Goal: Task Accomplishment & Management: Use online tool/utility

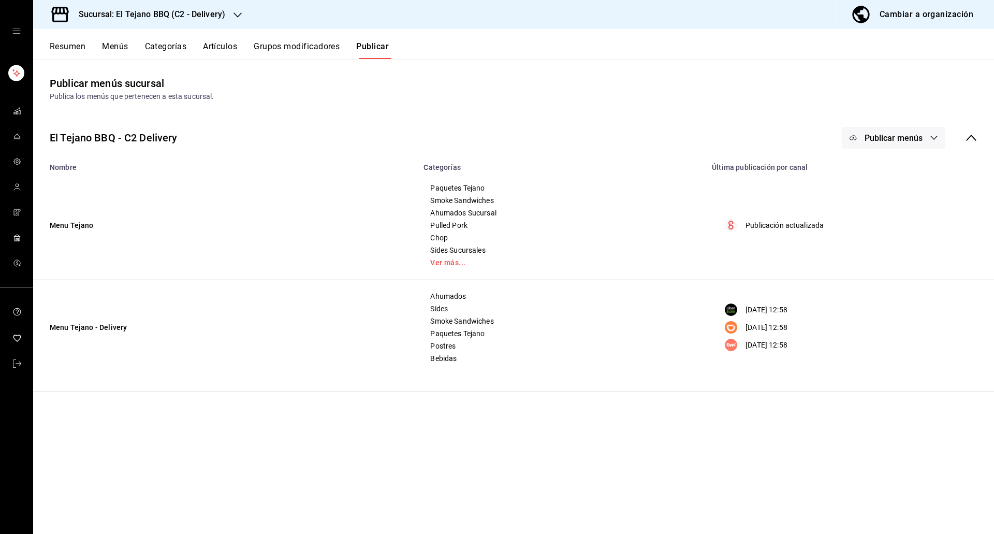
click at [18, 139] on icon "mailbox folders" at bounding box center [17, 139] width 6 height 0
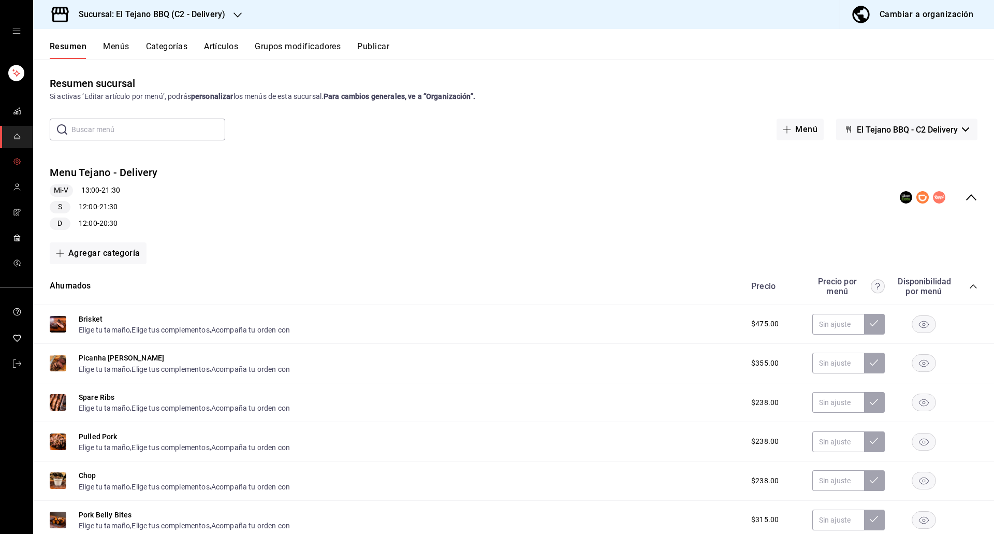
click at [20, 167] on span "mailbox folders" at bounding box center [17, 162] width 8 height 14
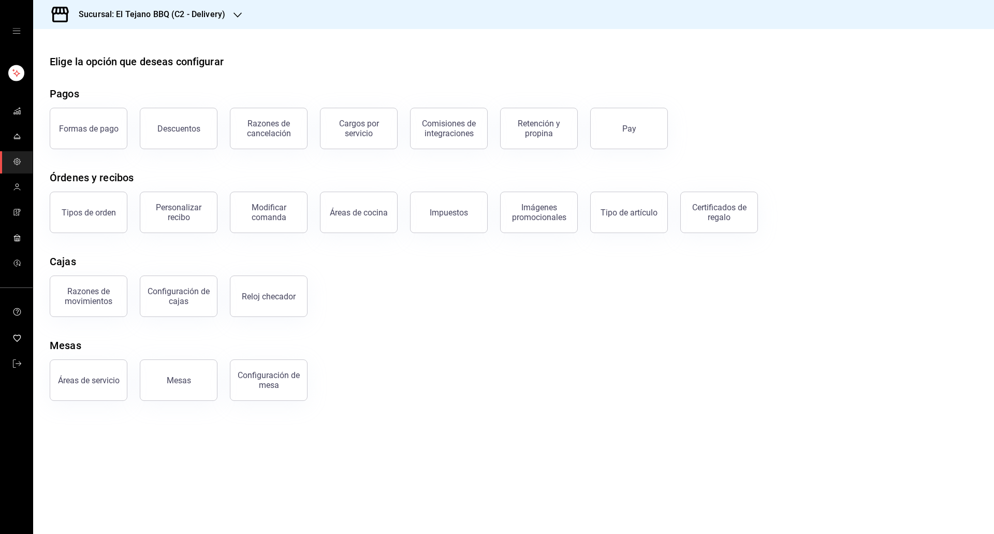
click at [214, 18] on h3 "Sucursal: El Tejano BBQ (C2 - Delivery)" at bounding box center [147, 14] width 155 height 12
click at [135, 74] on div "El Tejano BBQ (C1 - Comedor)" at bounding box center [110, 67] width 155 height 23
click at [20, 188] on icon "mailbox folders" at bounding box center [17, 187] width 8 height 8
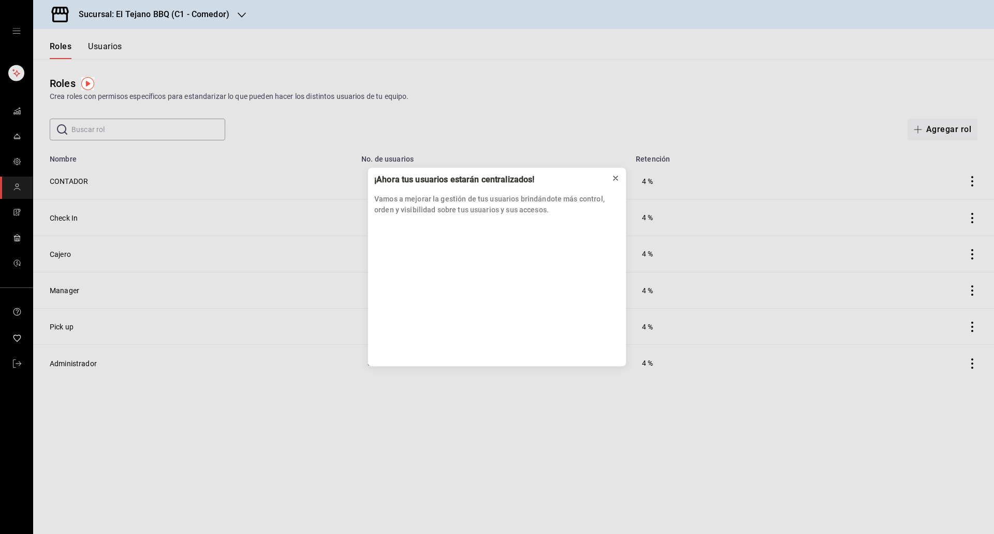
click at [611, 178] on button at bounding box center [615, 178] width 17 height 17
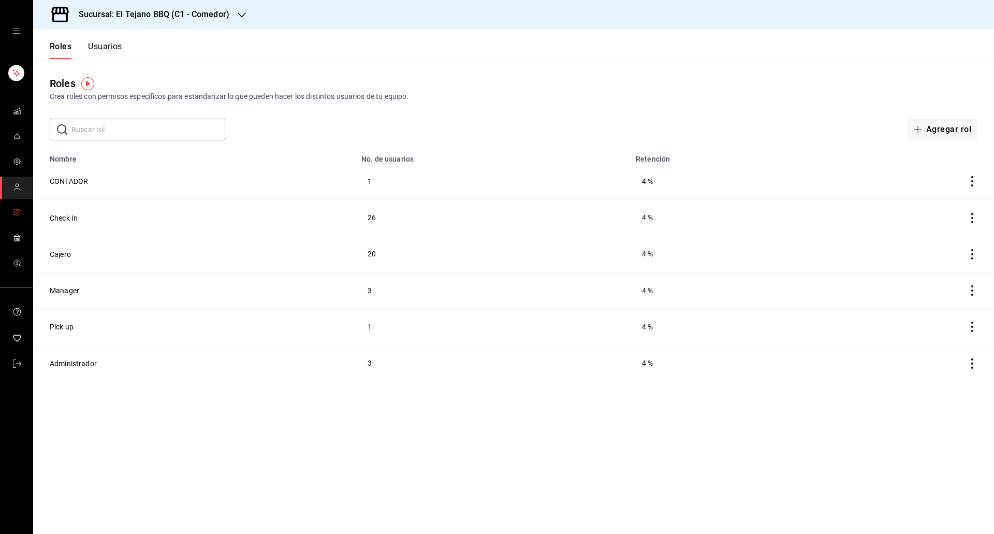
click at [17, 212] on icon "mailbox folders" at bounding box center [17, 212] width 2 height 3
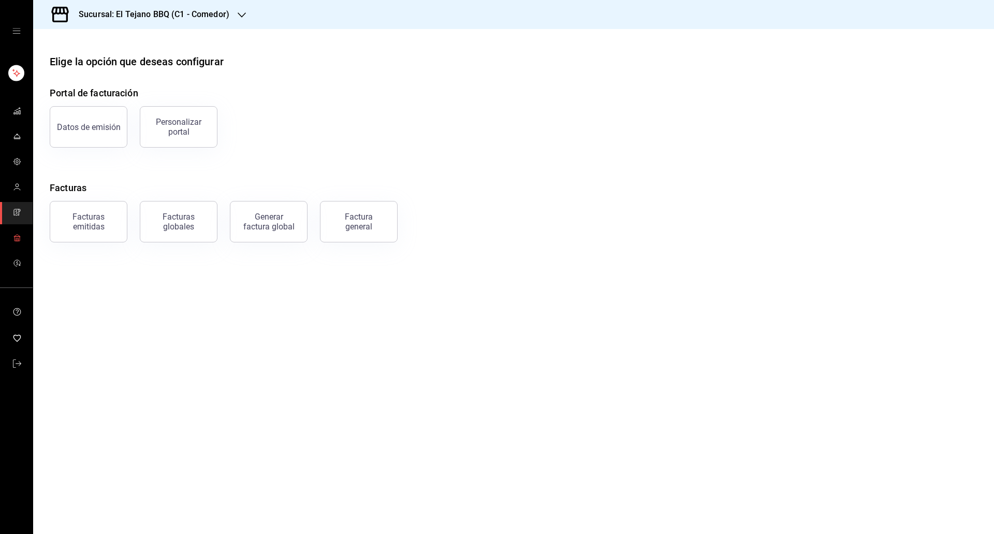
click at [20, 241] on span "mailbox folders" at bounding box center [17, 238] width 8 height 14
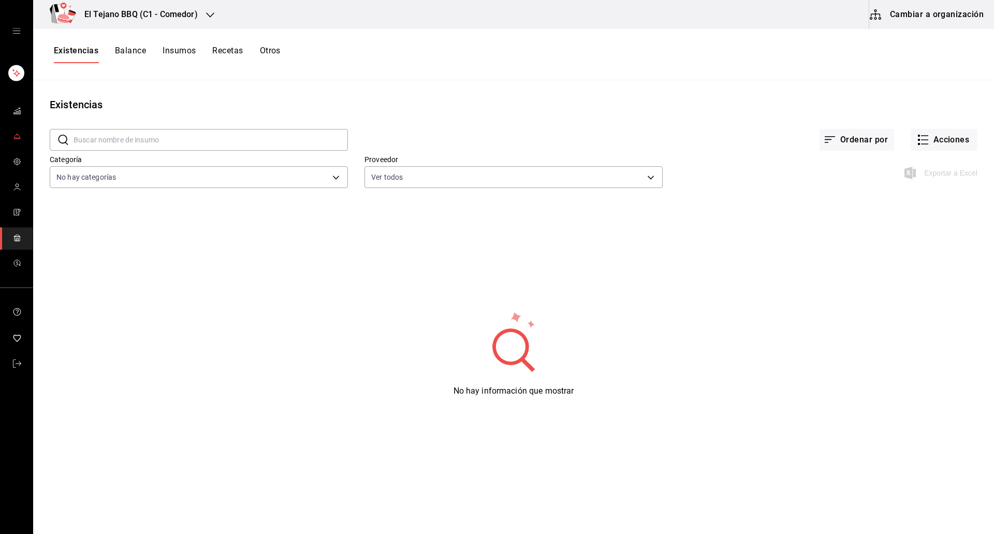
click at [13, 145] on link "mailbox folders" at bounding box center [16, 137] width 33 height 22
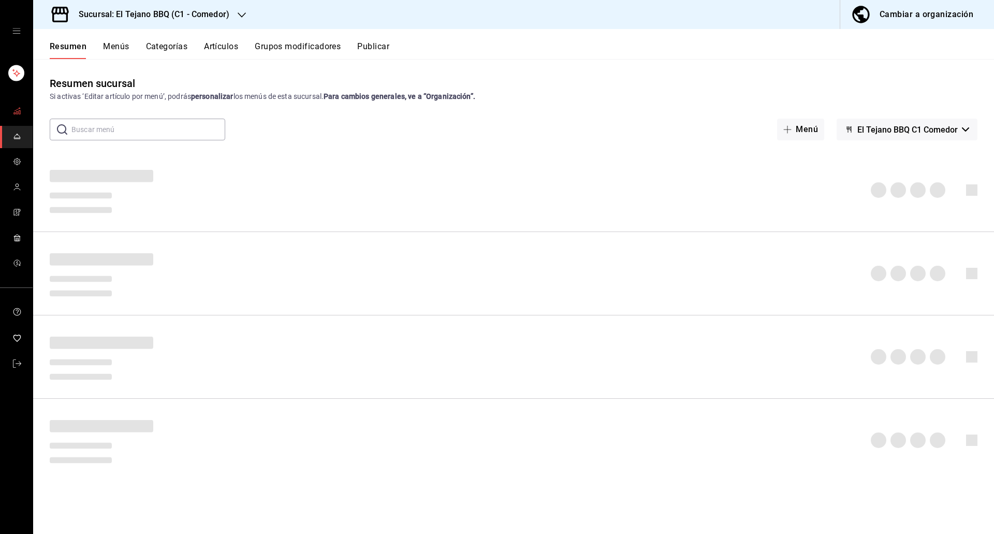
click at [16, 115] on span "mailbox folders" at bounding box center [17, 112] width 8 height 14
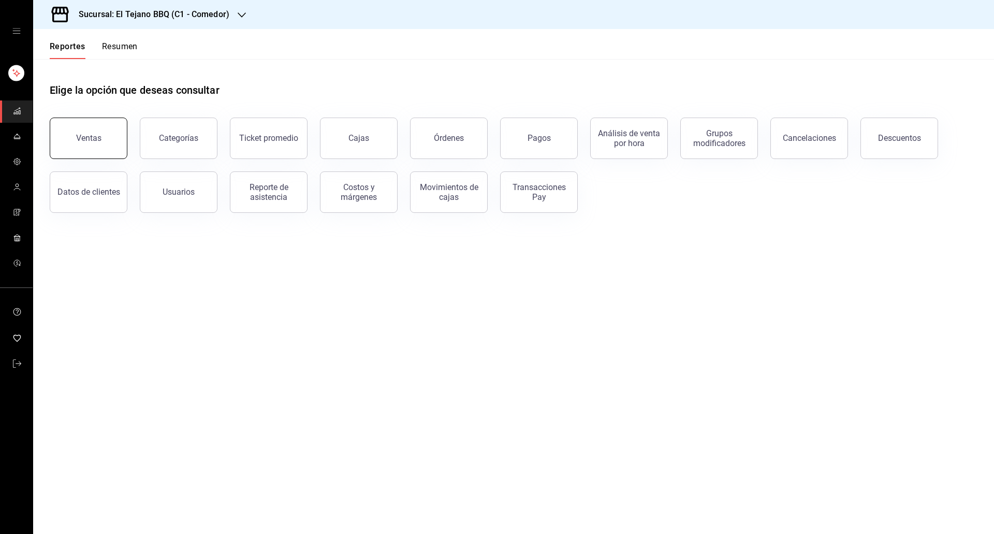
click at [102, 138] on button "Ventas" at bounding box center [89, 138] width 78 height 41
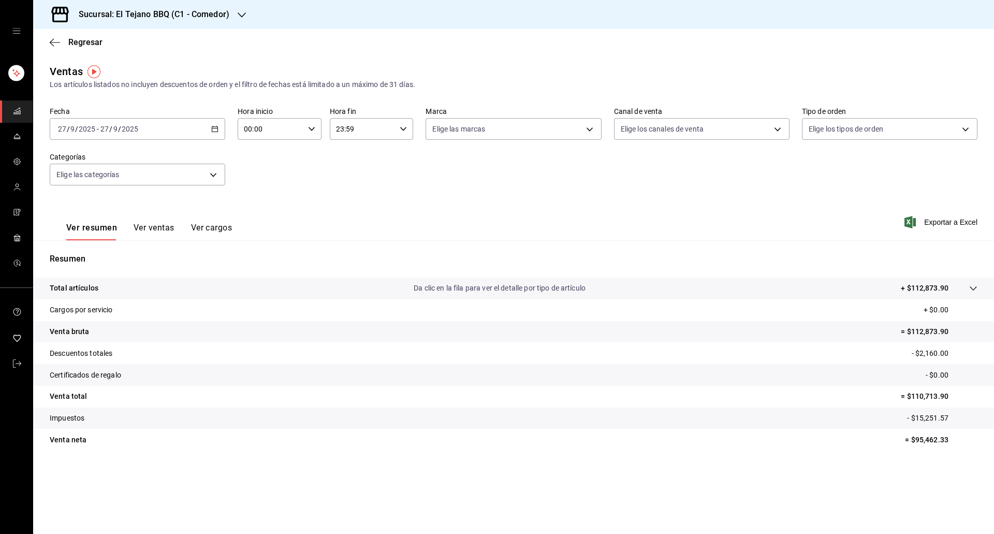
click at [158, 232] on button "Ver ventas" at bounding box center [154, 232] width 41 height 18
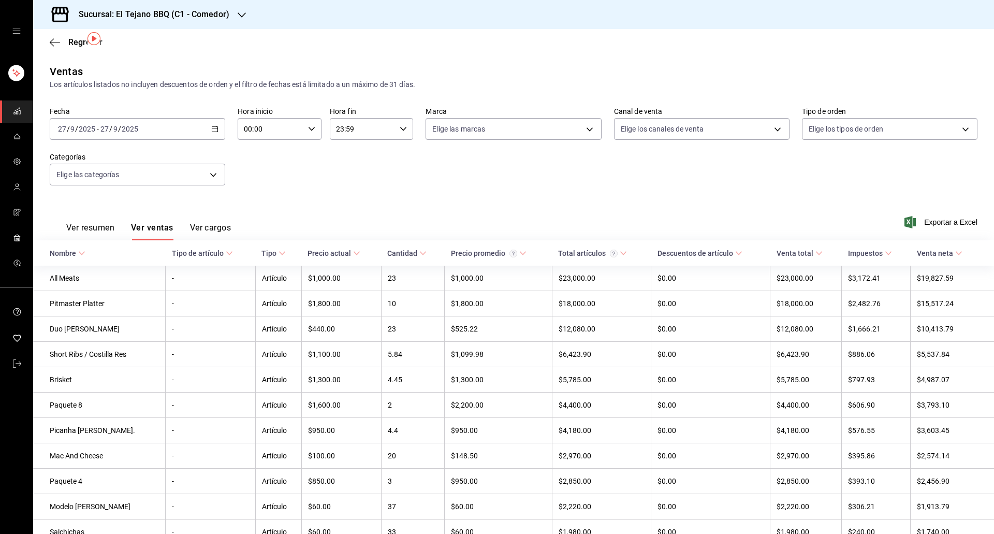
scroll to position [34, 0]
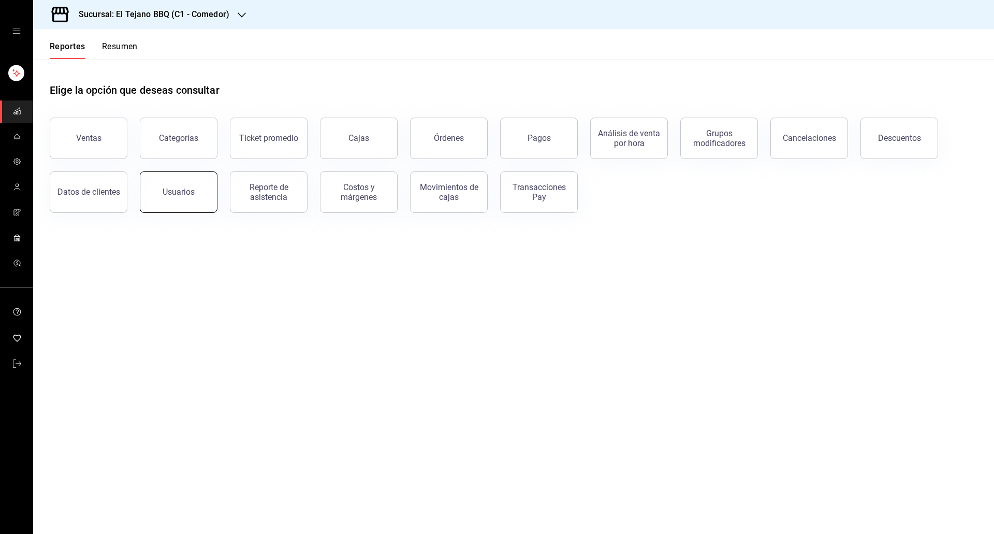
click at [168, 200] on button "Usuarios" at bounding box center [179, 191] width 78 height 41
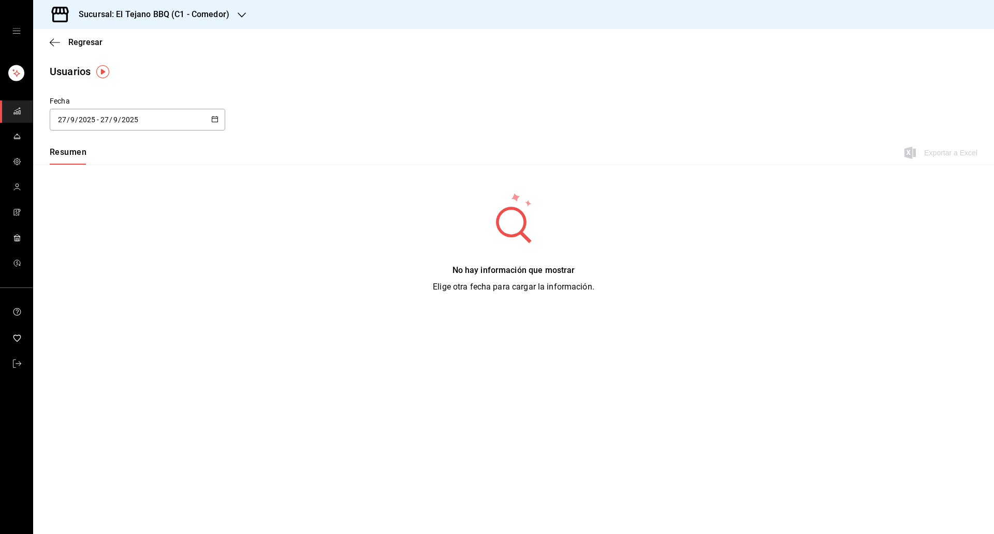
click at [211, 115] on div "[DATE] [DATE] - [DATE] [DATE]" at bounding box center [138, 120] width 176 height 22
click at [71, 157] on li "Hoy" at bounding box center [99, 152] width 98 height 23
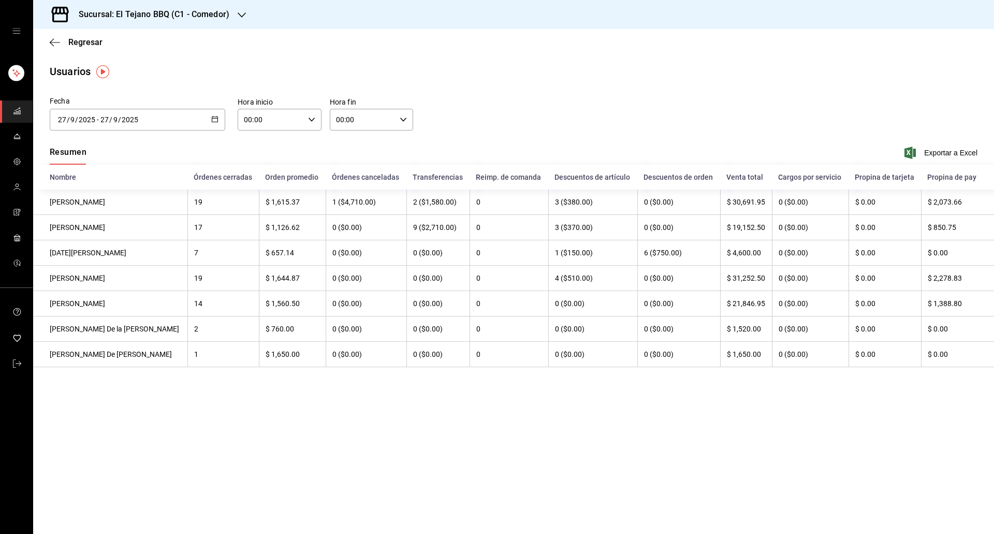
click at [540, 464] on main "Regresar Usuarios Fecha [DATE] [DATE] - [DATE] [DATE] Hora inicio 00:00 Hora in…" at bounding box center [513, 281] width 961 height 505
click at [213, 19] on h3 "Sucursal: El Tejano BBQ (C1 - Comedor)" at bounding box center [149, 14] width 159 height 12
click at [136, 90] on div "El Tejano BBQ (C2 - Delivery)" at bounding box center [110, 91] width 139 height 11
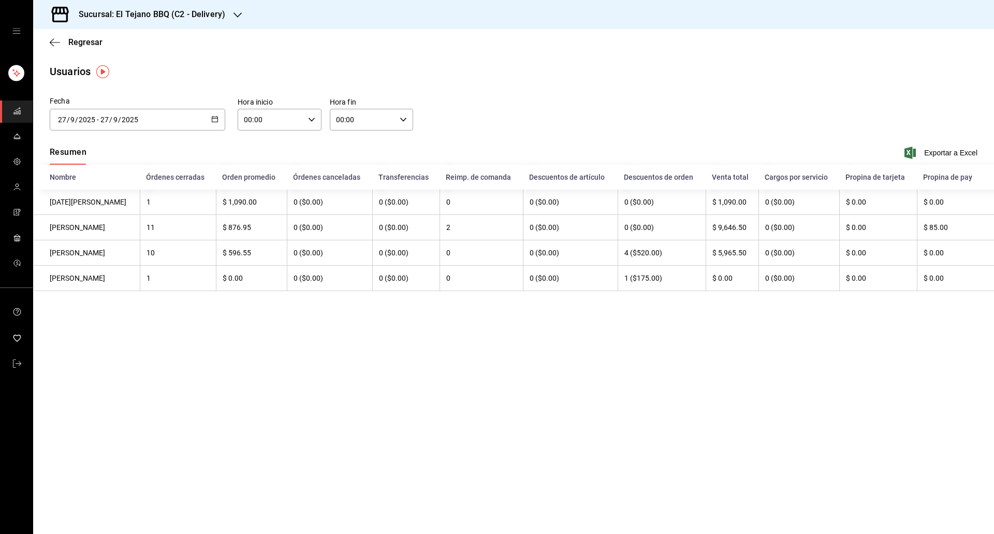
click at [779, 328] on main "Regresar Usuarios Fecha [DATE] [DATE] - [DATE] [DATE] Hora inicio 00:00 Hora in…" at bounding box center [513, 281] width 961 height 505
click at [172, 5] on div "Sucursal: El Tejano BBQ (C2 - Delivery)" at bounding box center [143, 14] width 204 height 29
click at [133, 74] on div "El Tejano BBQ (C1 - Comedor)" at bounding box center [110, 67] width 155 height 23
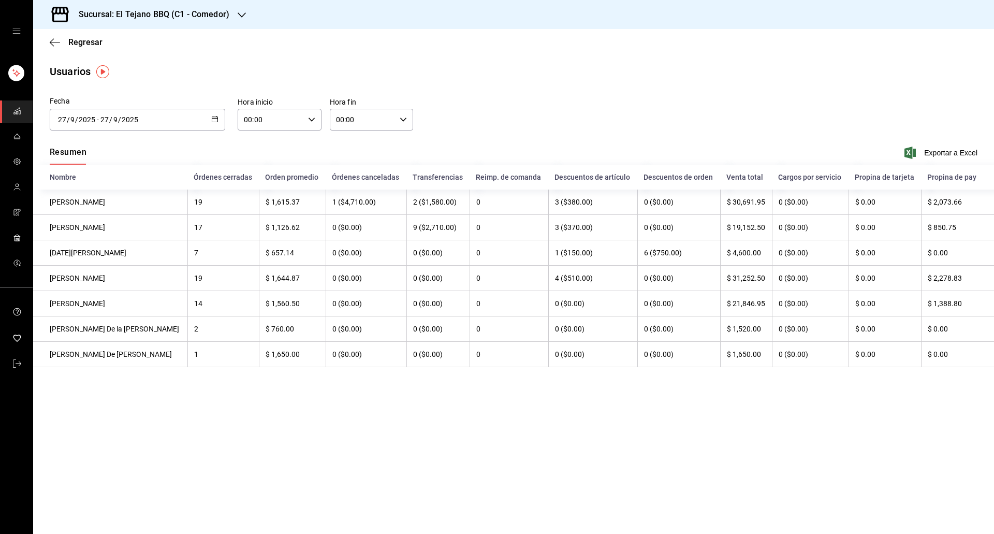
click at [148, 6] on div "Sucursal: El Tejano BBQ (C1 - Comedor)" at bounding box center [145, 14] width 209 height 29
click at [152, 89] on div "El Tejano BBQ (C2 - Delivery)" at bounding box center [110, 91] width 139 height 11
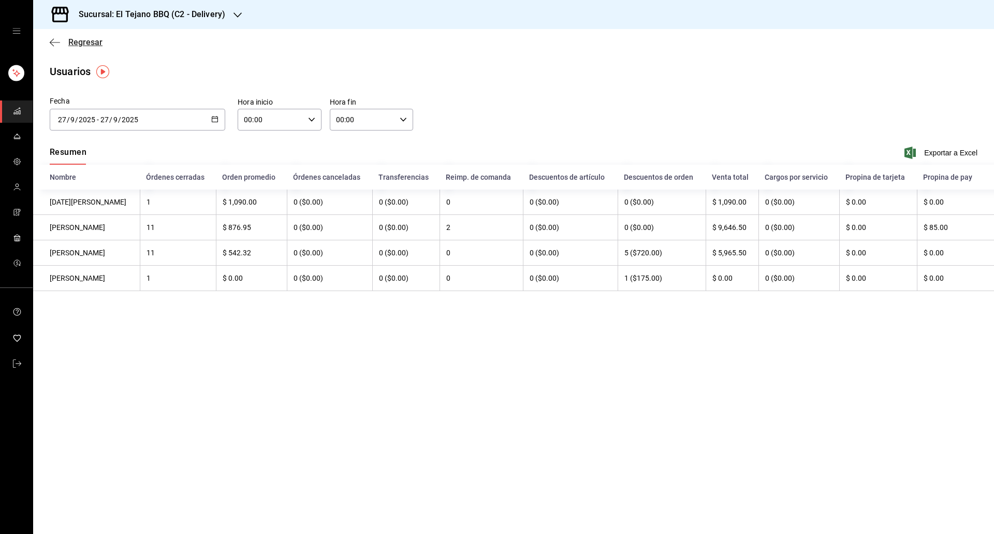
click at [57, 42] on icon "button" at bounding box center [55, 42] width 10 height 1
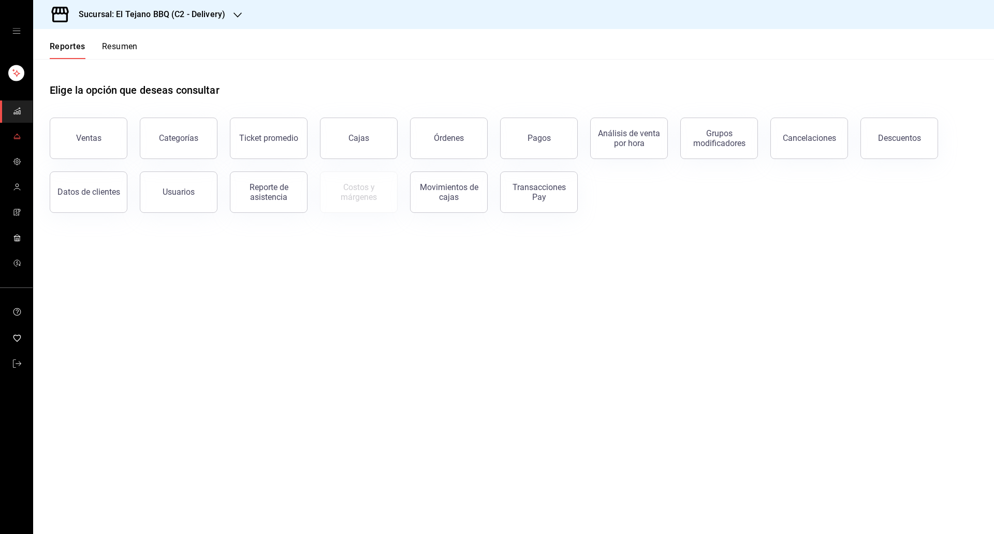
click at [19, 139] on icon "mailbox folders" at bounding box center [17, 136] width 8 height 8
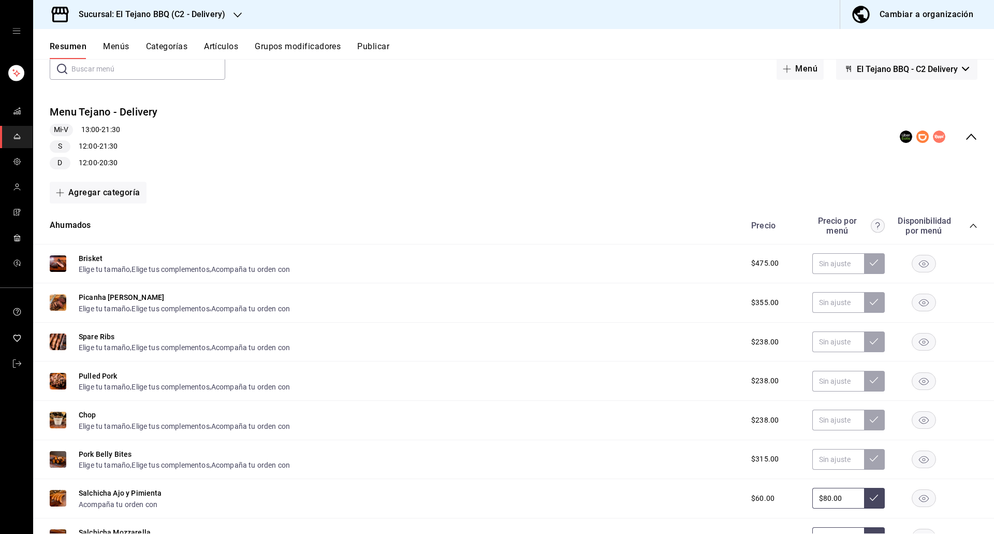
scroll to position [64, 0]
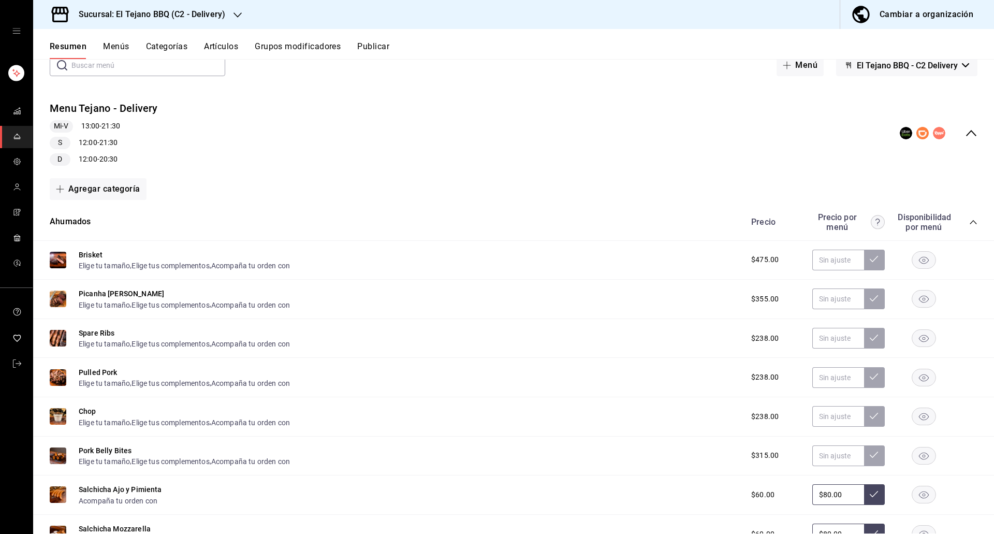
click at [912, 337] on rect "button" at bounding box center [924, 338] width 24 height 17
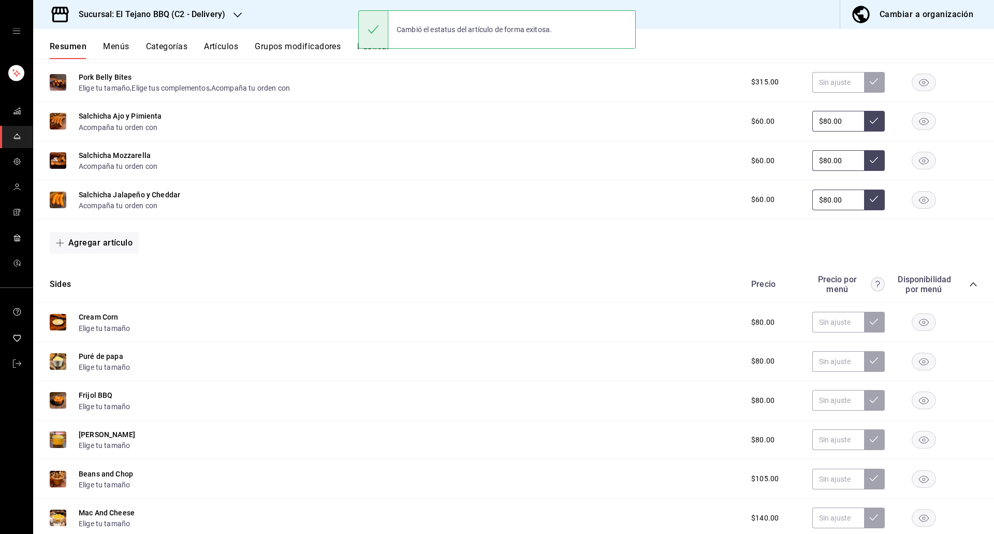
scroll to position [768, 0]
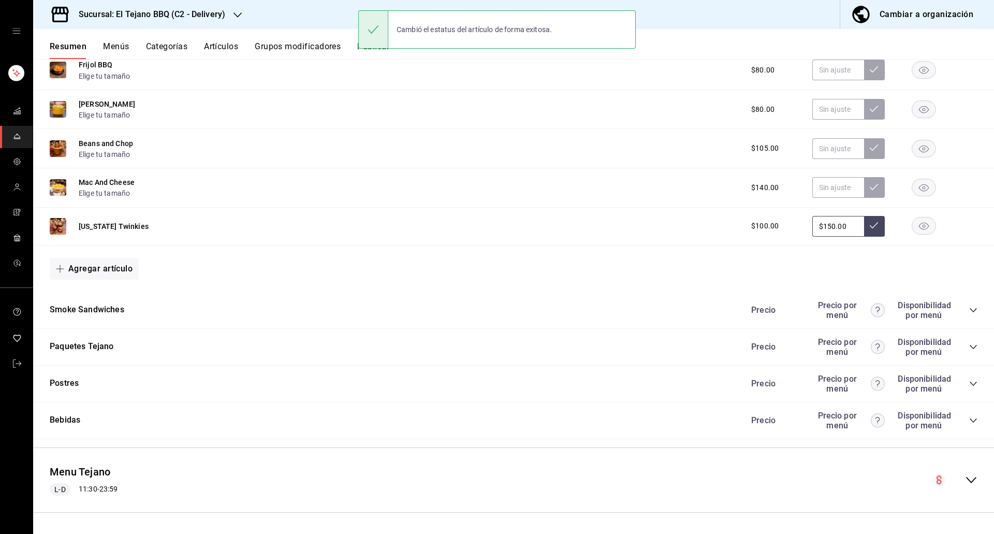
click at [969, 344] on icon "collapse-category-row" at bounding box center [973, 347] width 8 height 8
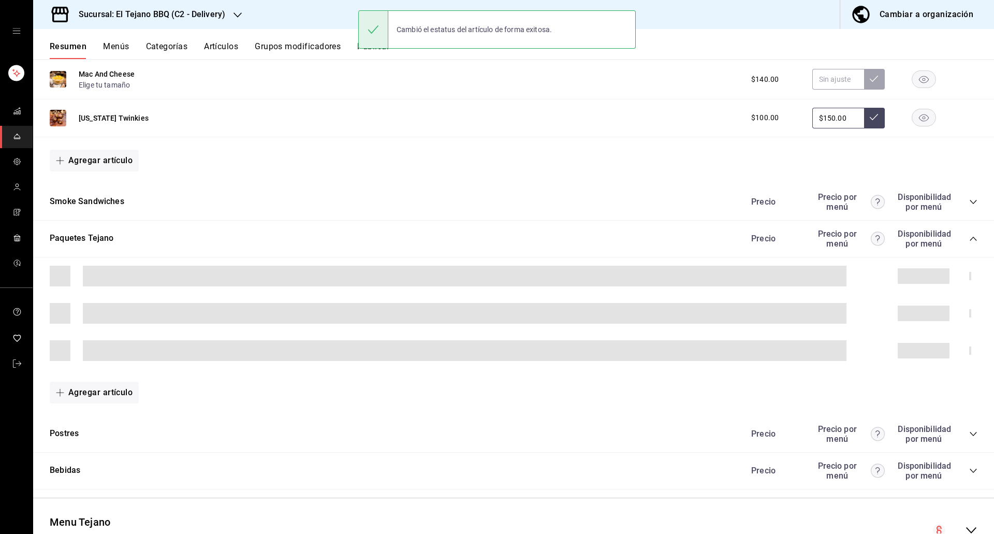
scroll to position [926, 0]
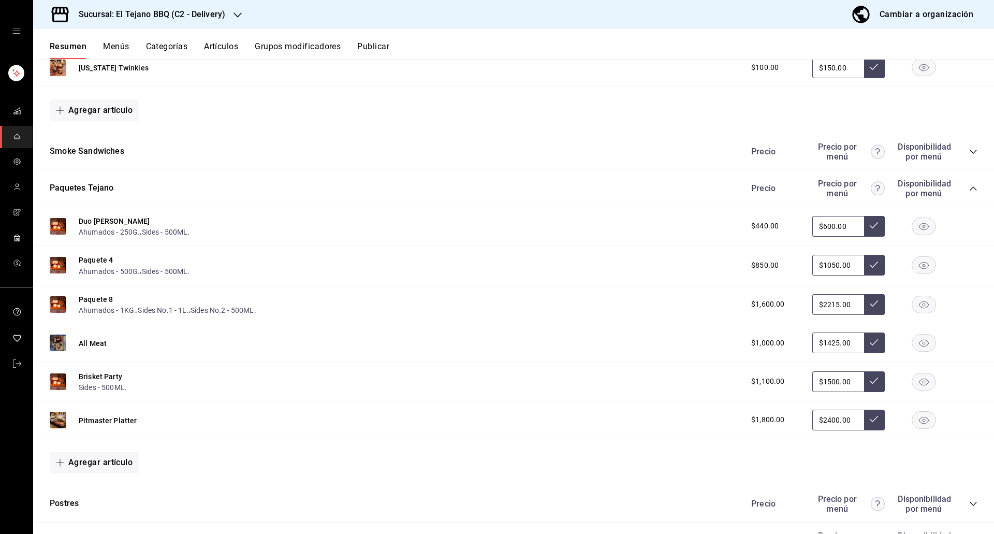
click at [924, 342] on rect "button" at bounding box center [924, 342] width 24 height 17
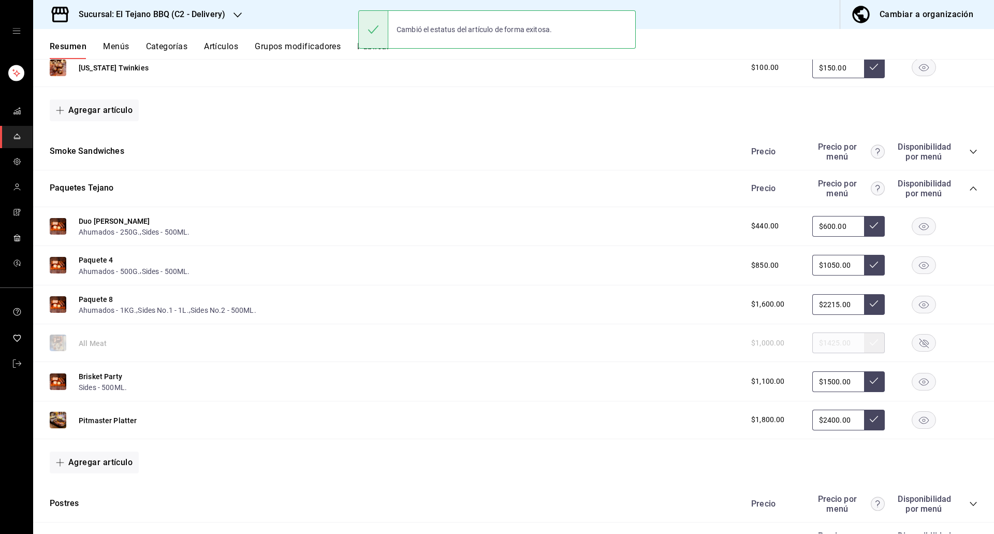
click at [919, 383] on icon "button" at bounding box center [924, 381] width 10 height 7
click at [919, 423] on icon "button" at bounding box center [924, 420] width 10 height 7
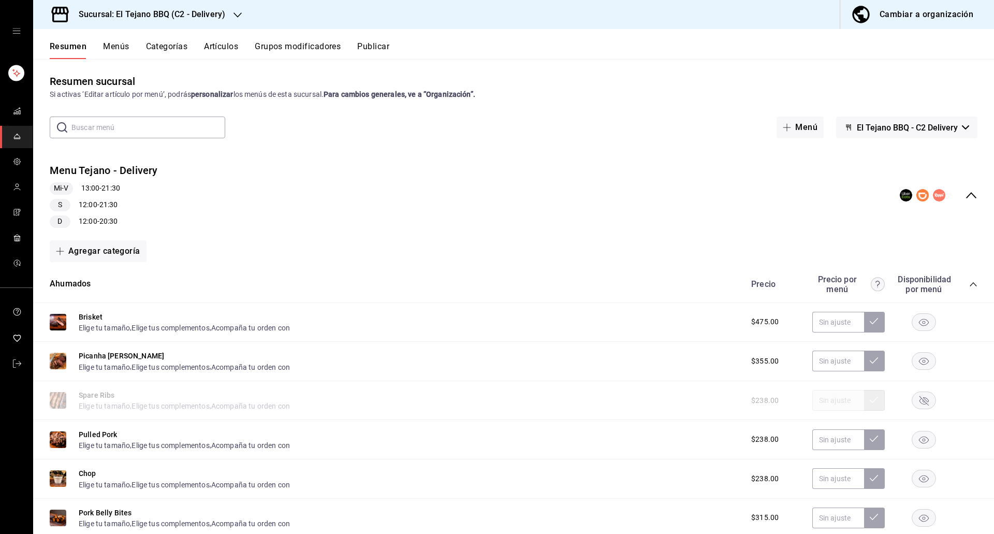
scroll to position [2, 0]
click at [373, 47] on button "Publicar" at bounding box center [373, 50] width 32 height 18
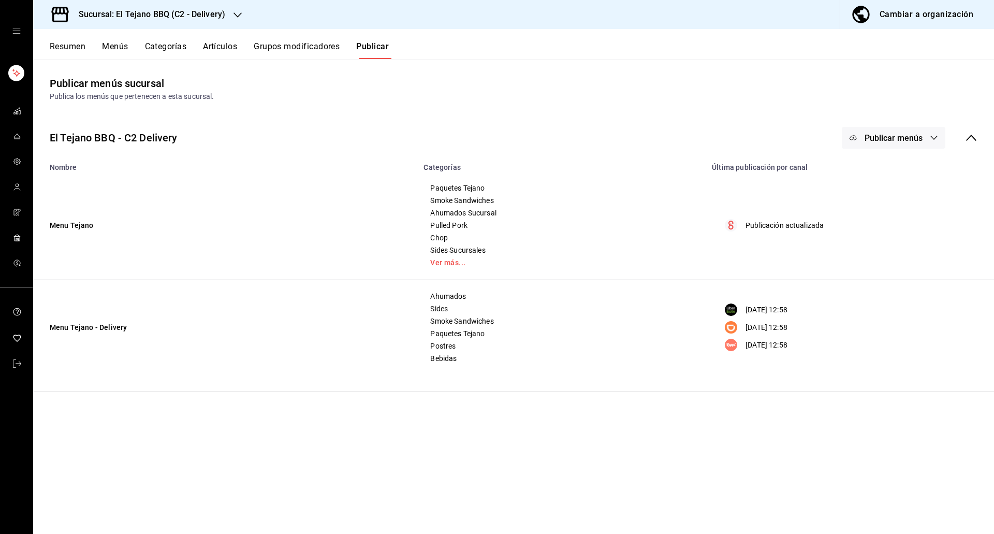
click at [911, 141] on span "Publicar menús" at bounding box center [894, 138] width 58 height 10
drag, startPoint x: 882, startPoint y: 264, endPoint x: 871, endPoint y: 215, distance: 49.5
click at [871, 215] on ul "Punto de venta Uber Eats DiDi Food Rappi" at bounding box center [893, 215] width 95 height 124
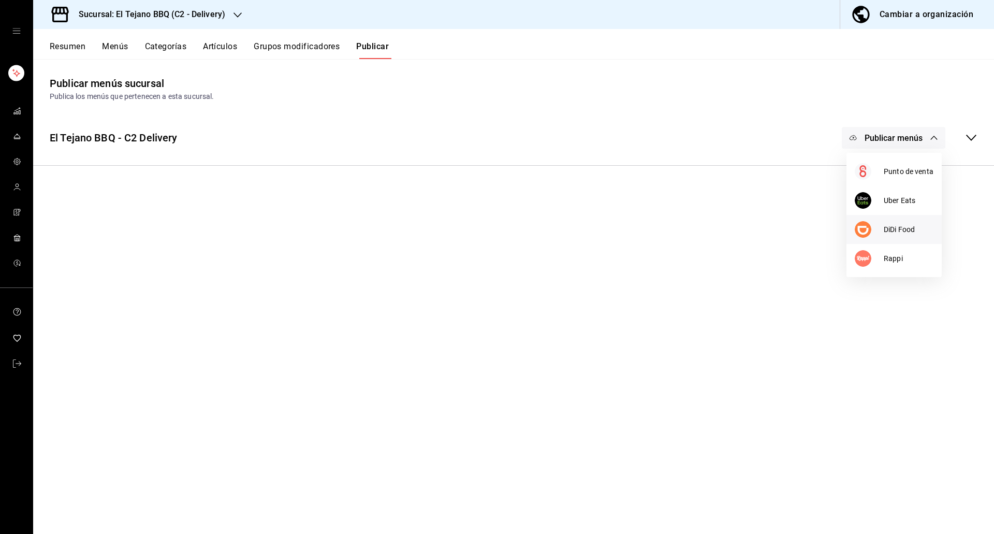
click at [867, 228] on img at bounding box center [863, 229] width 17 height 17
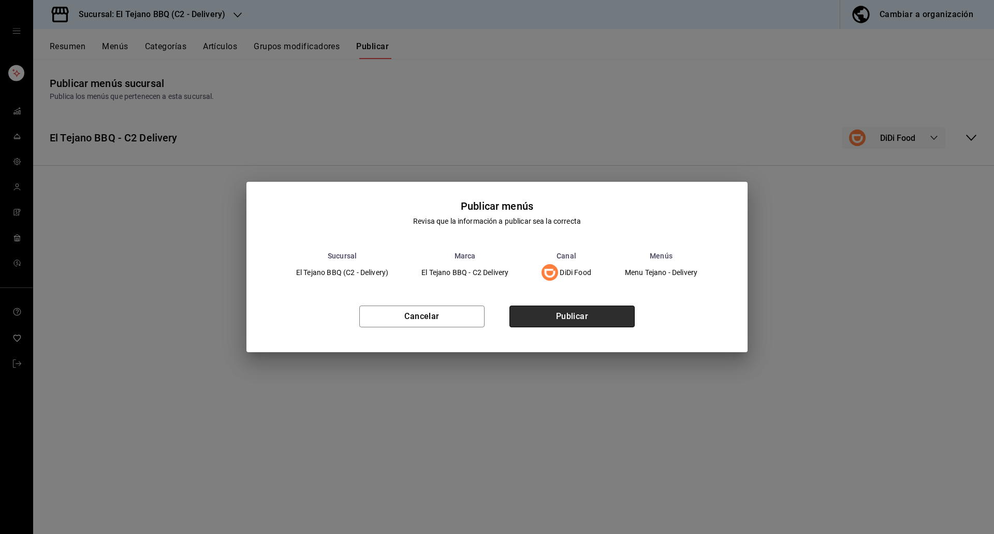
click at [589, 307] on button "Publicar" at bounding box center [571, 316] width 125 height 22
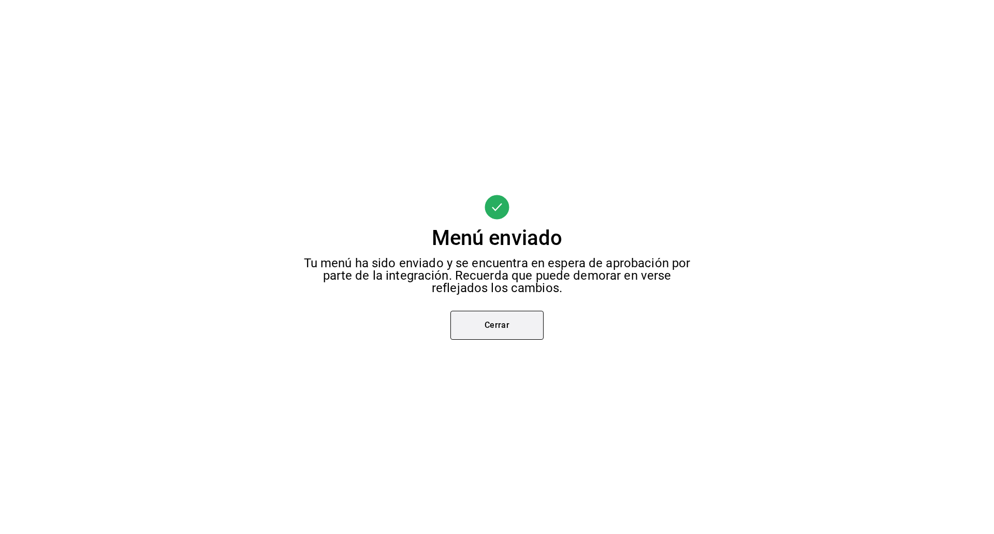
click at [481, 331] on button "Cerrar" at bounding box center [496, 325] width 93 height 29
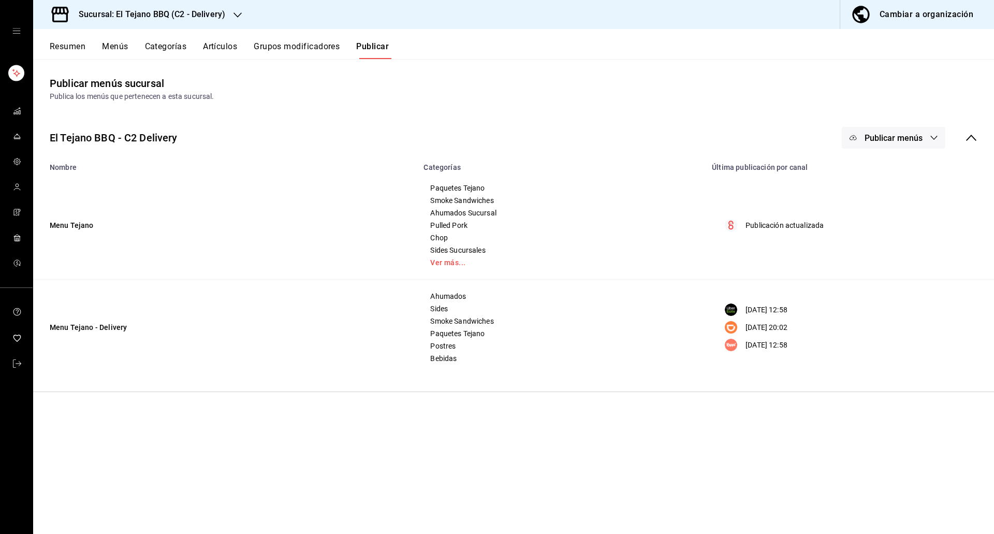
click at [893, 140] on span "Publicar menús" at bounding box center [894, 138] width 58 height 10
click at [885, 210] on li "Uber Eats" at bounding box center [893, 200] width 95 height 29
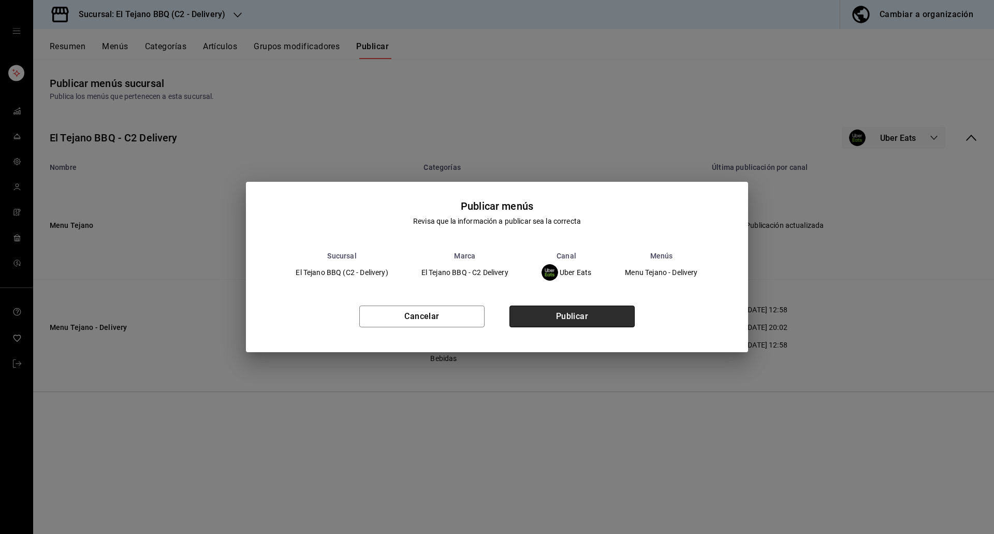
click at [533, 315] on button "Publicar" at bounding box center [571, 316] width 125 height 22
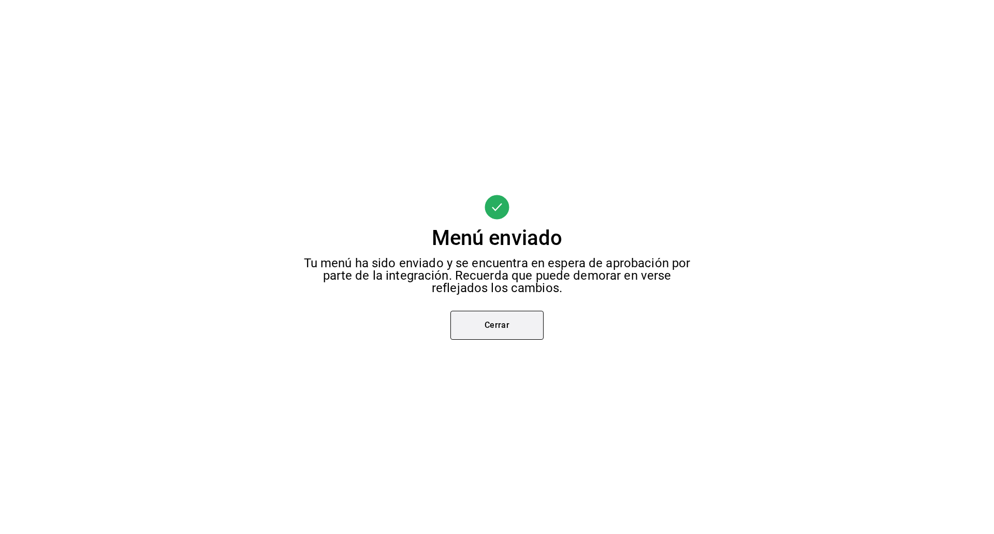
click at [484, 329] on button "Cerrar" at bounding box center [496, 325] width 93 height 29
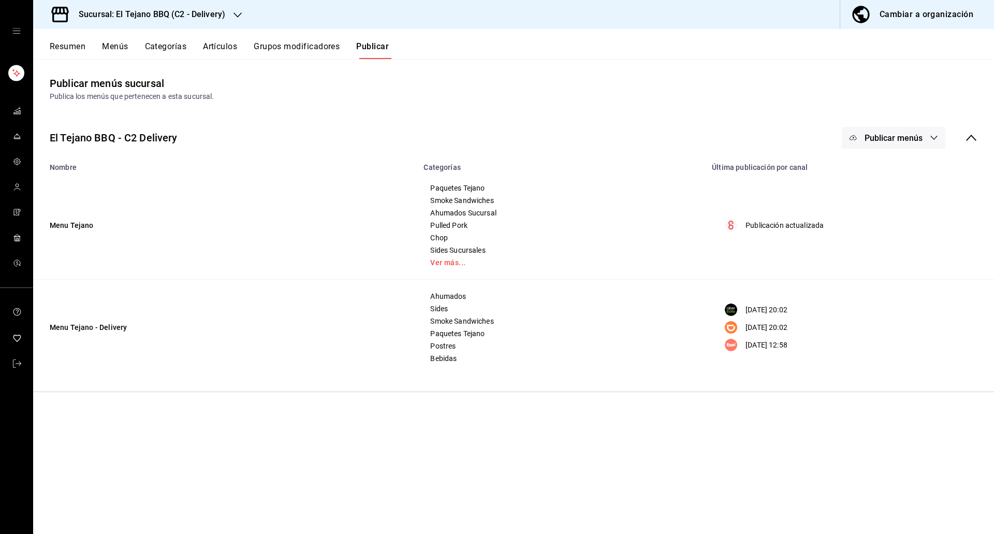
click at [72, 49] on button "Resumen" at bounding box center [68, 50] width 36 height 18
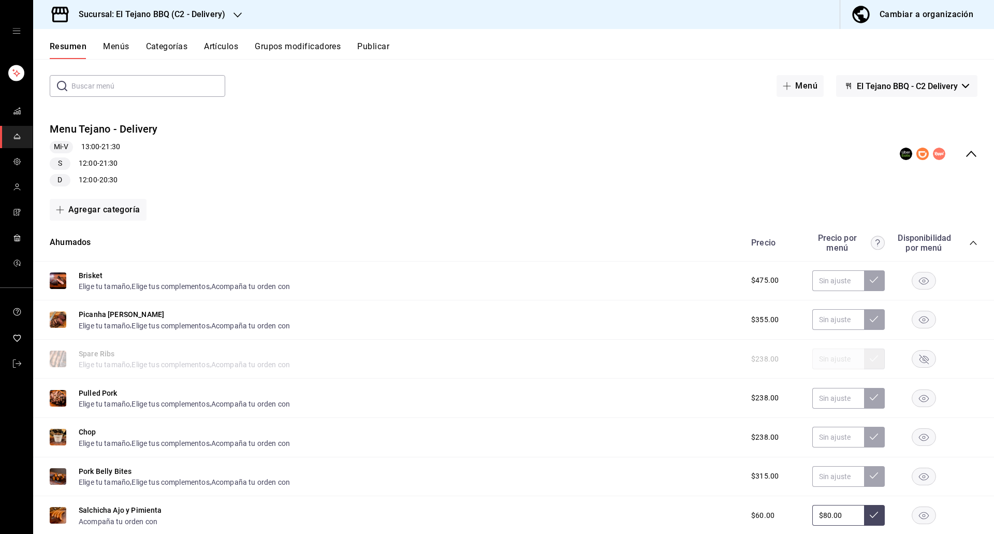
scroll to position [45, 0]
click at [924, 353] on rect "button" at bounding box center [924, 357] width 24 height 17
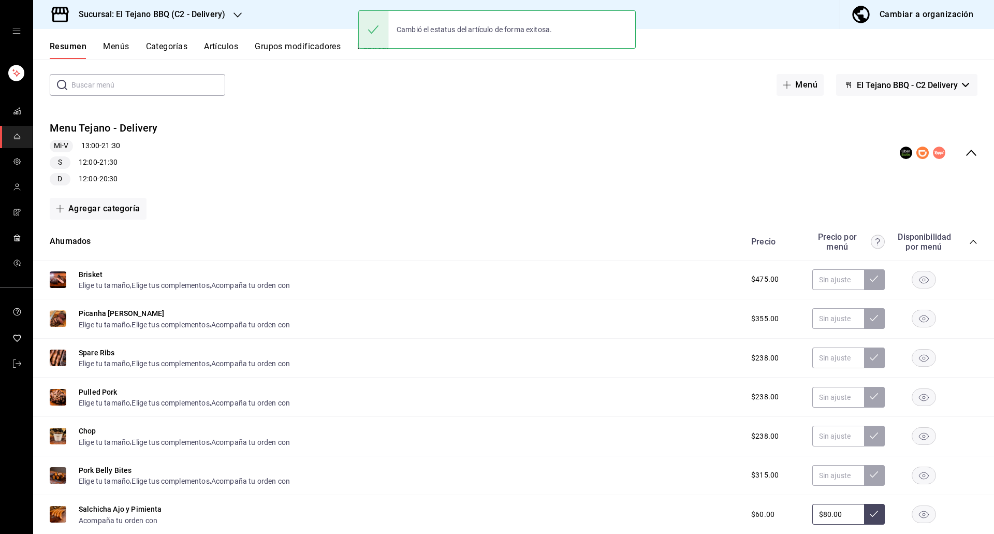
click at [380, 42] on div at bounding box center [373, 29] width 30 height 37
click at [367, 51] on div "Cambió el estatus del artículo de forma exitosa." at bounding box center [496, 29] width 277 height 45
click at [370, 56] on button "Publicar" at bounding box center [373, 50] width 32 height 18
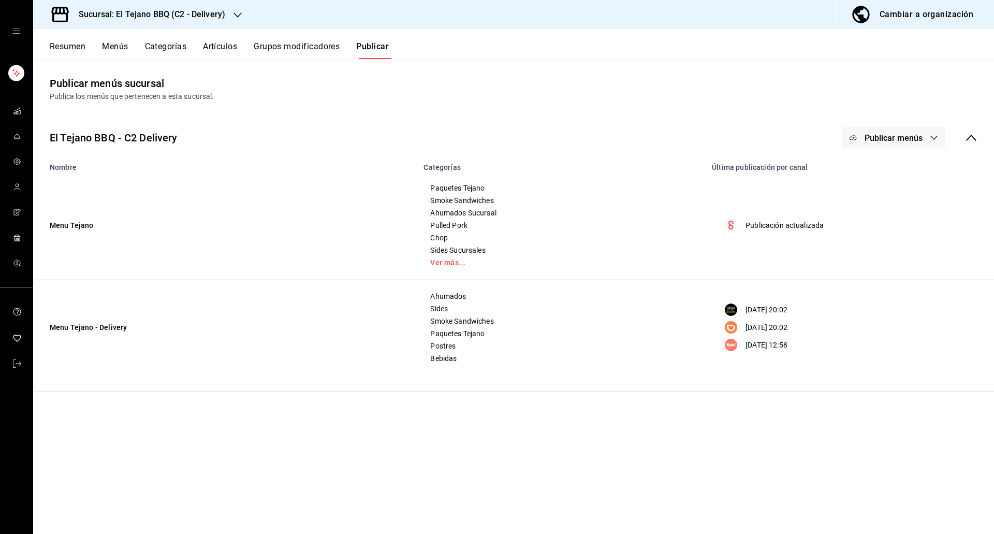
click at [917, 135] on span "Publicar menús" at bounding box center [894, 138] width 58 height 10
click at [884, 247] on li "Rappi" at bounding box center [893, 258] width 95 height 29
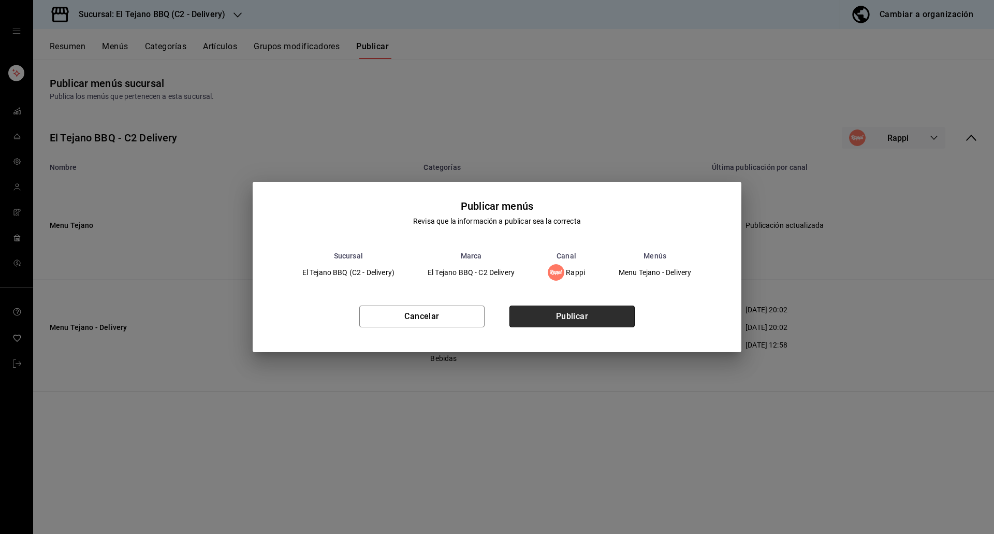
click at [584, 317] on button "Publicar" at bounding box center [571, 316] width 125 height 22
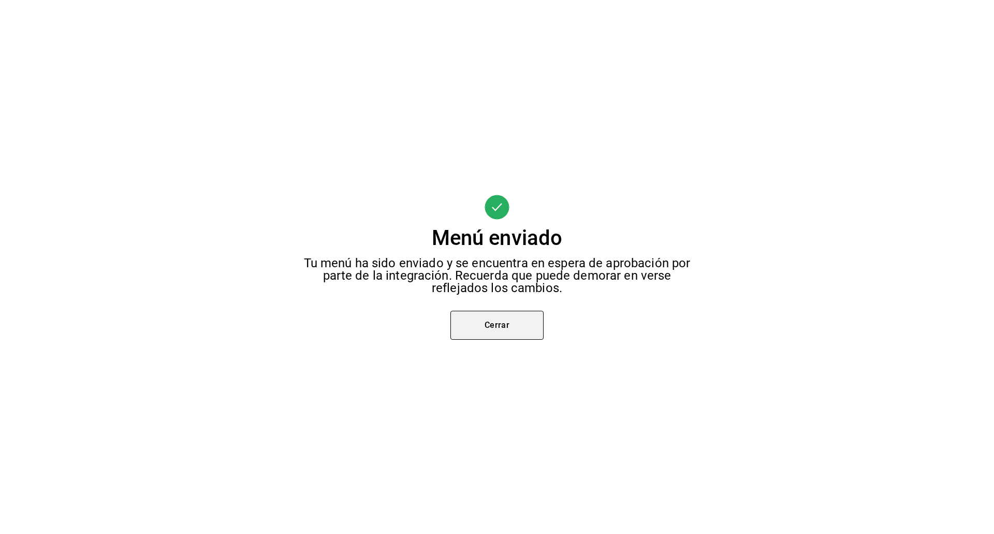
click at [495, 334] on button "Cerrar" at bounding box center [496, 325] width 93 height 29
